Goal: Task Accomplishment & Management: Use online tool/utility

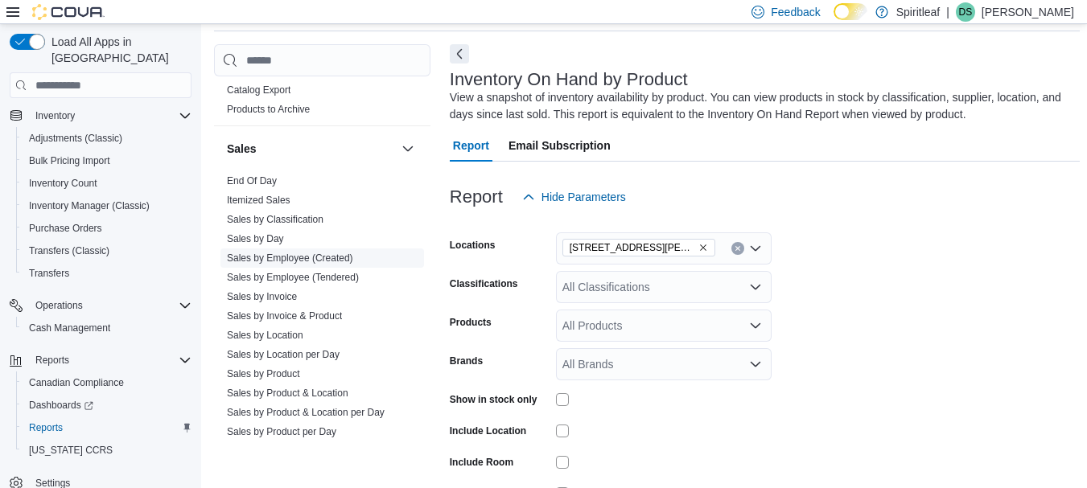
scroll to position [1118, 0]
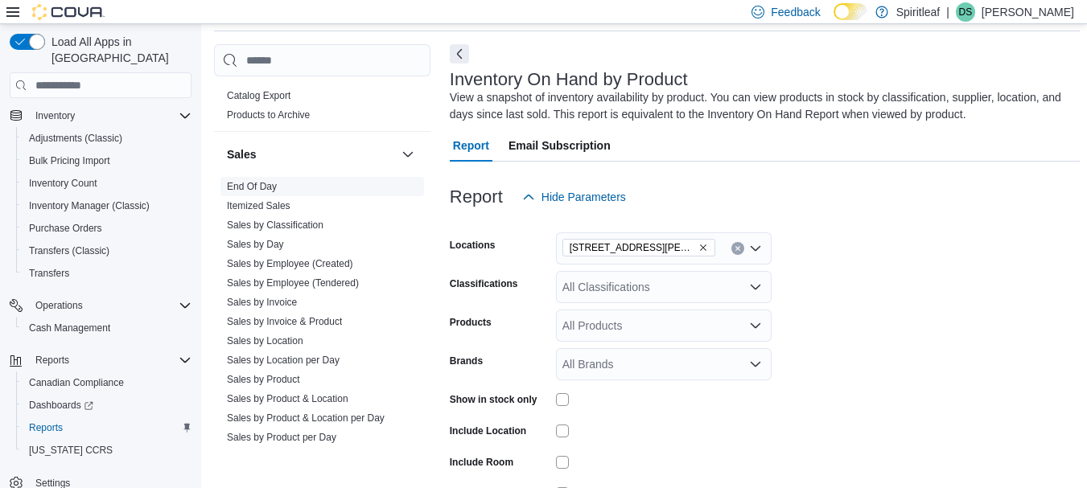
click at [266, 181] on link "End Of Day" at bounding box center [252, 186] width 50 height 11
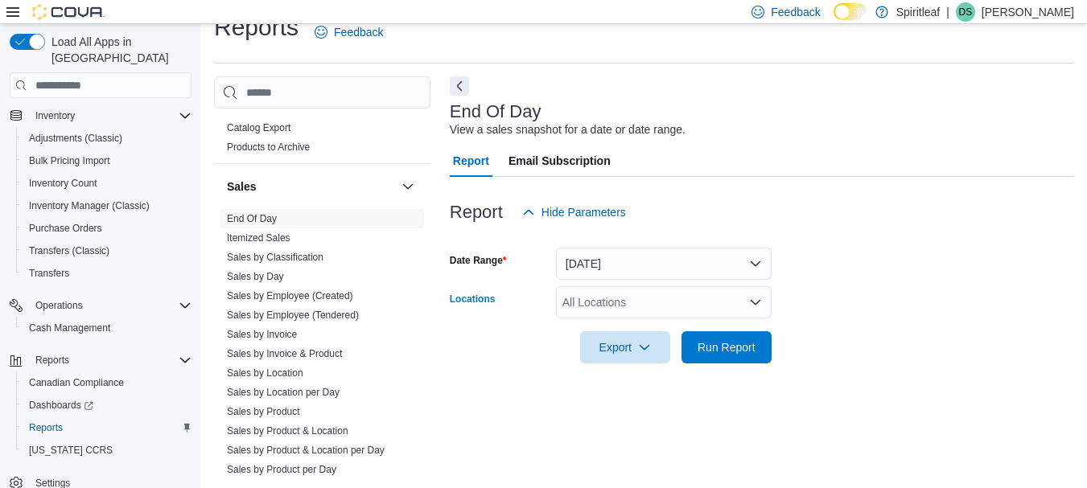
click at [633, 298] on div "All Locations" at bounding box center [664, 302] width 216 height 32
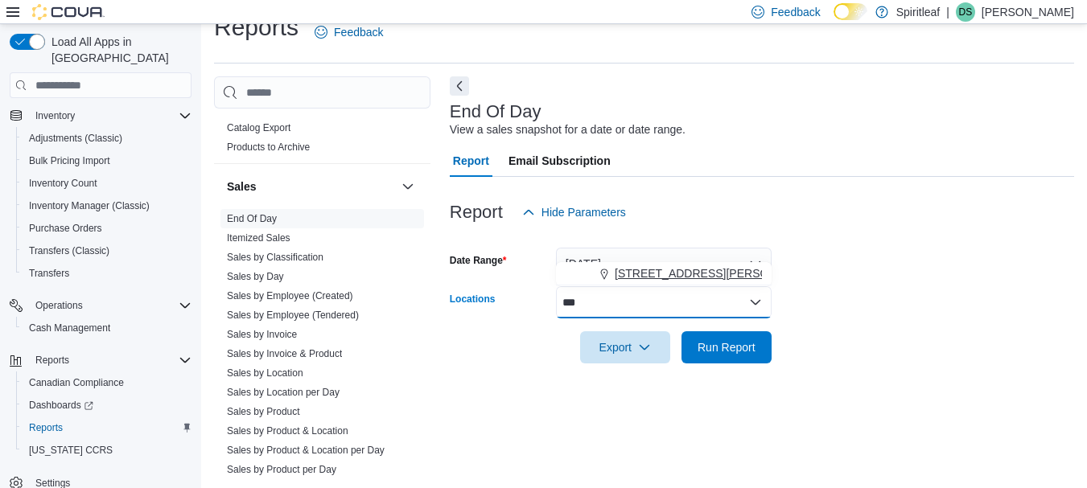
type input "***"
click at [628, 274] on span "[STREET_ADDRESS][PERSON_NAME]" at bounding box center [717, 274] width 204 height 16
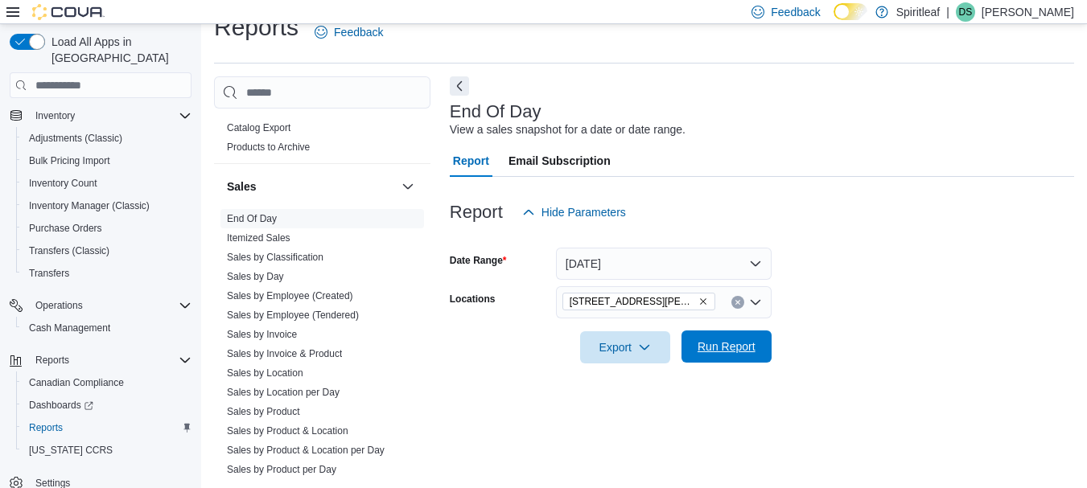
click at [713, 347] on span "Run Report" at bounding box center [727, 347] width 58 height 16
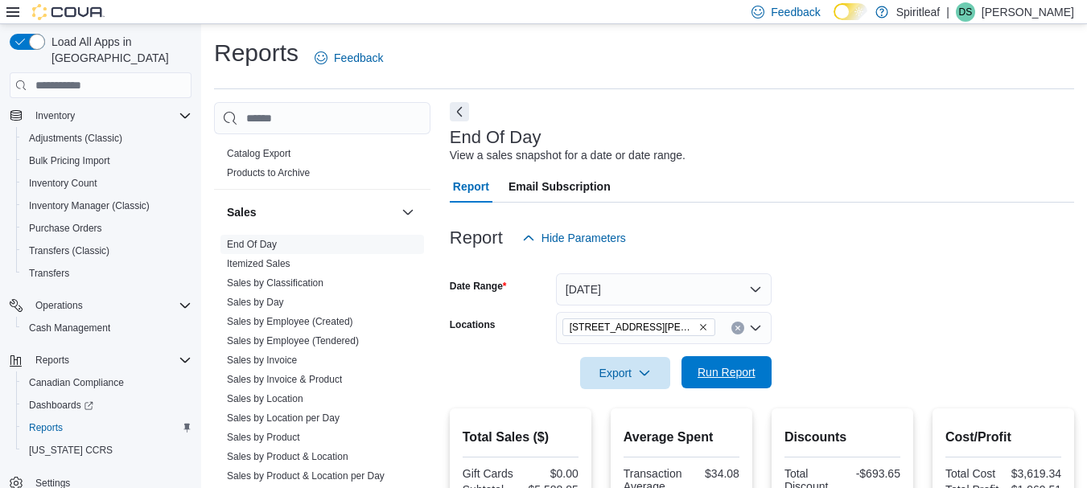
click at [747, 385] on span "Run Report" at bounding box center [726, 372] width 71 height 32
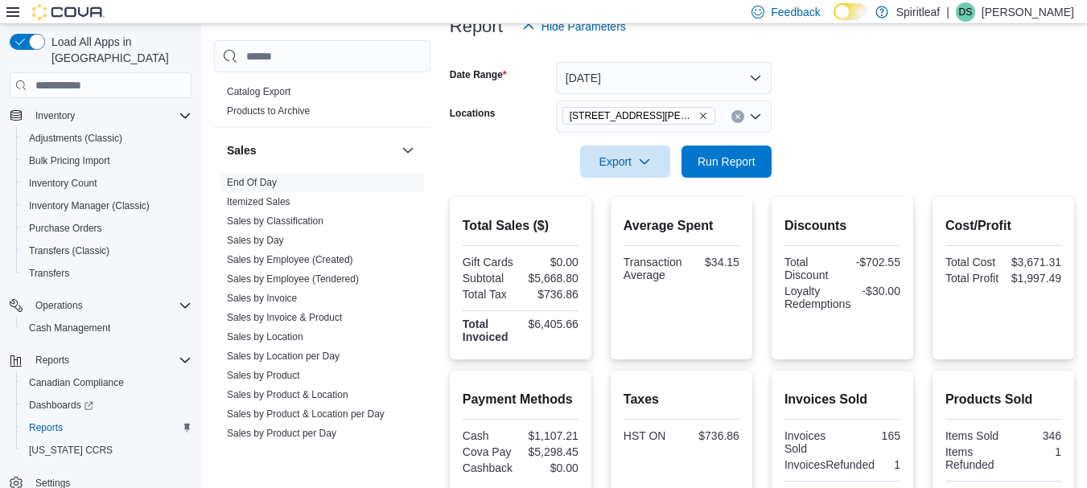
scroll to position [207, 0]
